Goal: Task Accomplishment & Management: Use online tool/utility

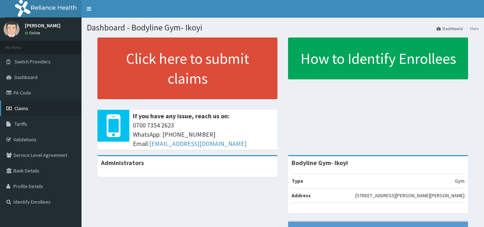
click at [60, 110] on link "Claims" at bounding box center [40, 109] width 81 height 16
